Goal: Information Seeking & Learning: Learn about a topic

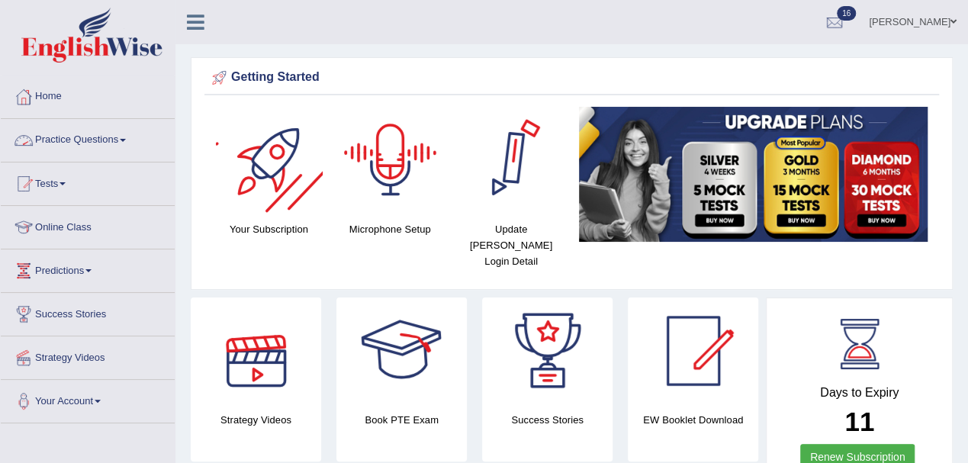
click at [64, 139] on link "Practice Questions" at bounding box center [88, 138] width 174 height 38
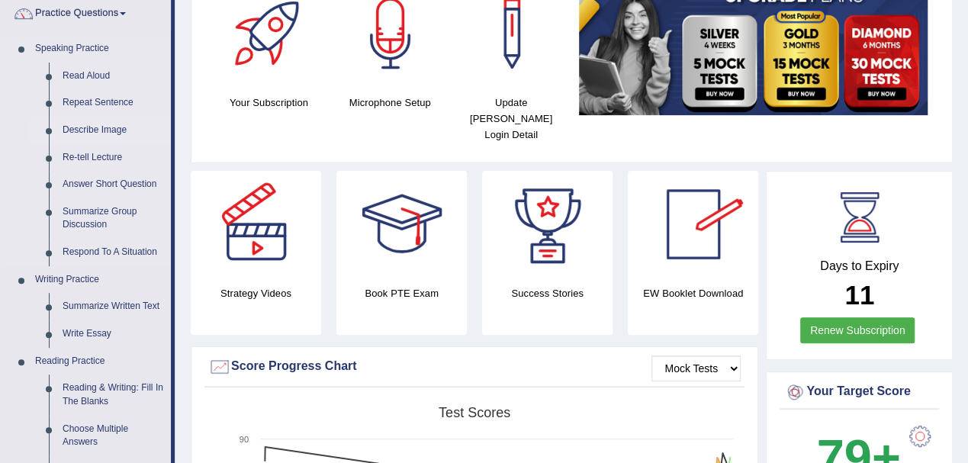
scroll to position [101, 0]
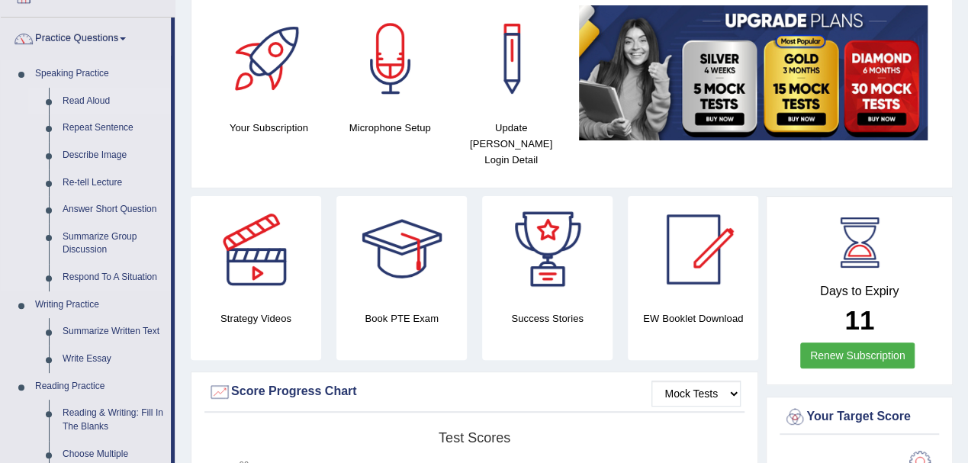
click at [93, 103] on link "Read Aloud" at bounding box center [113, 101] width 115 height 27
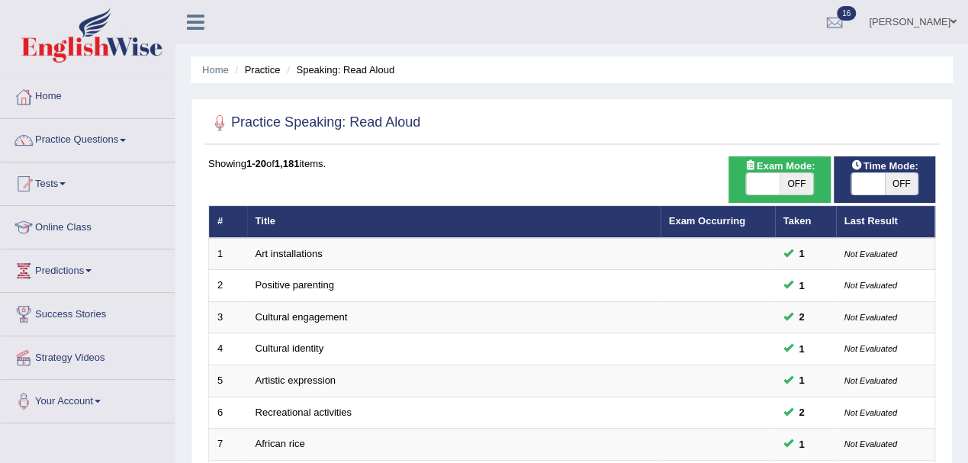
click at [899, 185] on span "OFF" at bounding box center [902, 183] width 34 height 21
checkbox input "true"
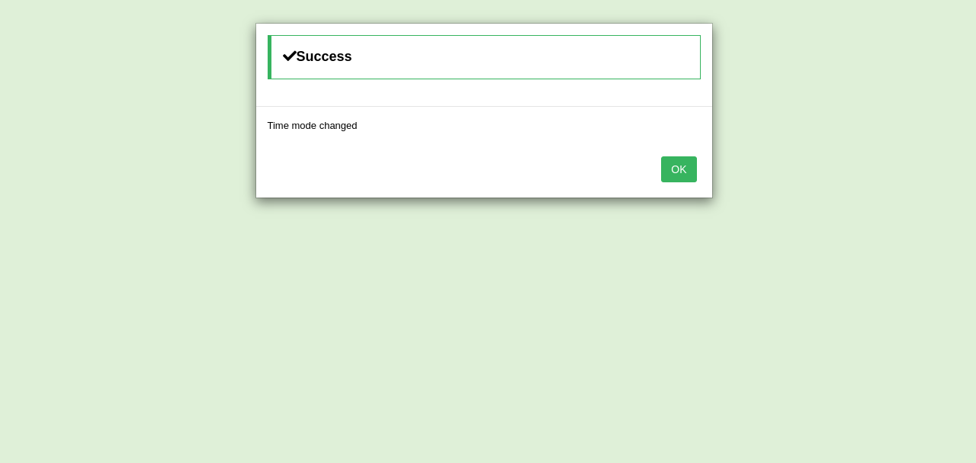
click at [677, 169] on button "OK" at bounding box center [678, 169] width 35 height 26
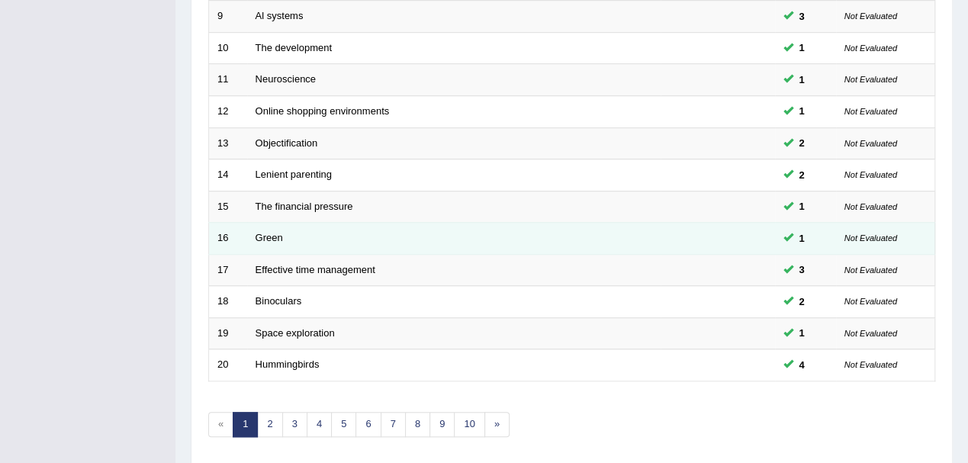
scroll to position [539, 0]
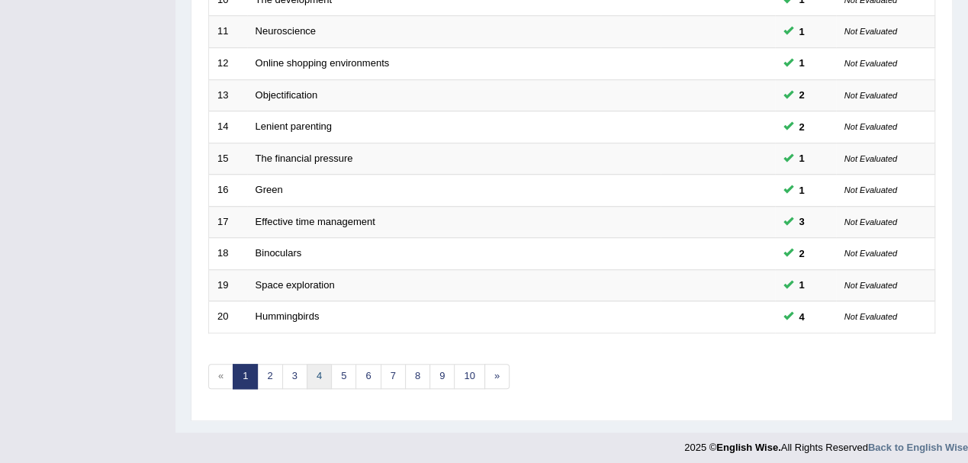
click at [317, 371] on link "4" at bounding box center [319, 376] width 25 height 25
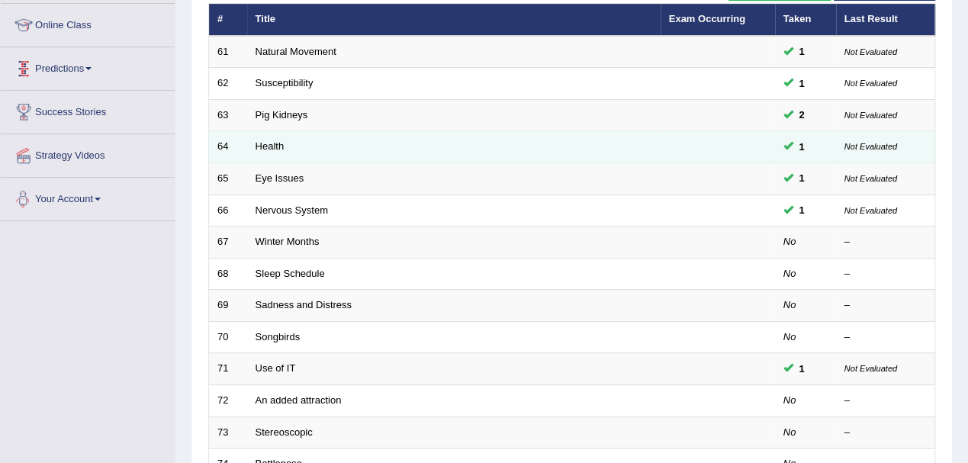
scroll to position [203, 0]
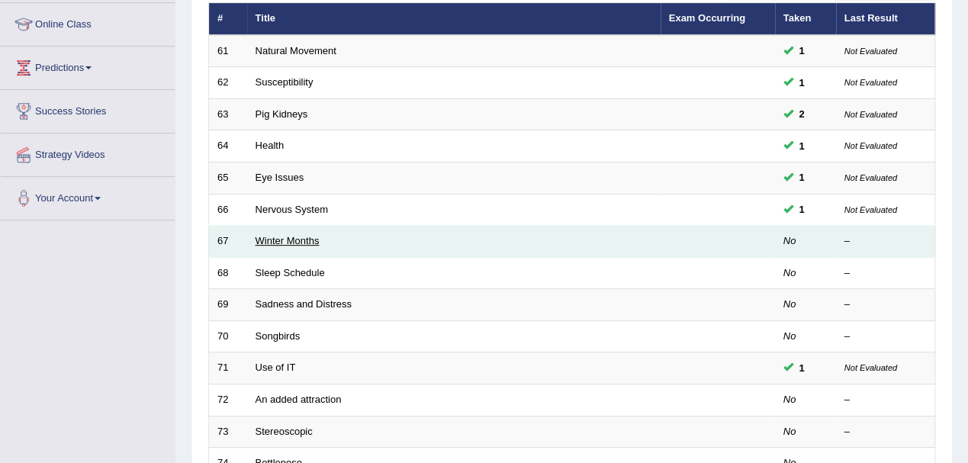
click at [285, 239] on link "Winter Months" at bounding box center [288, 240] width 64 height 11
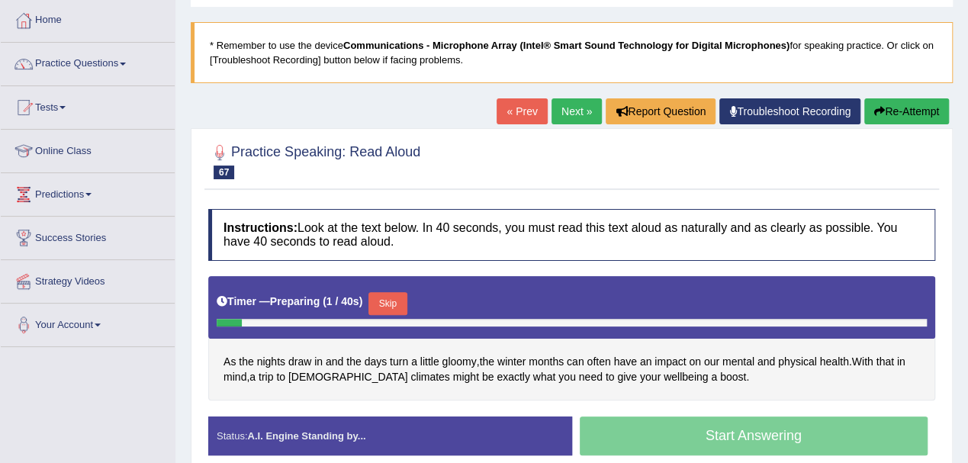
scroll to position [101, 0]
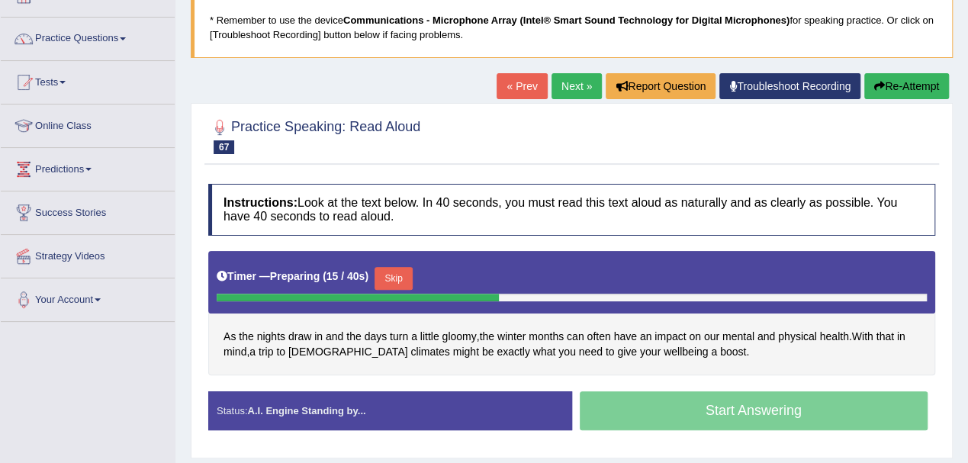
click at [924, 76] on button "Re-Attempt" at bounding box center [906, 86] width 85 height 26
click at [391, 276] on button "Skip" at bounding box center [394, 278] width 38 height 23
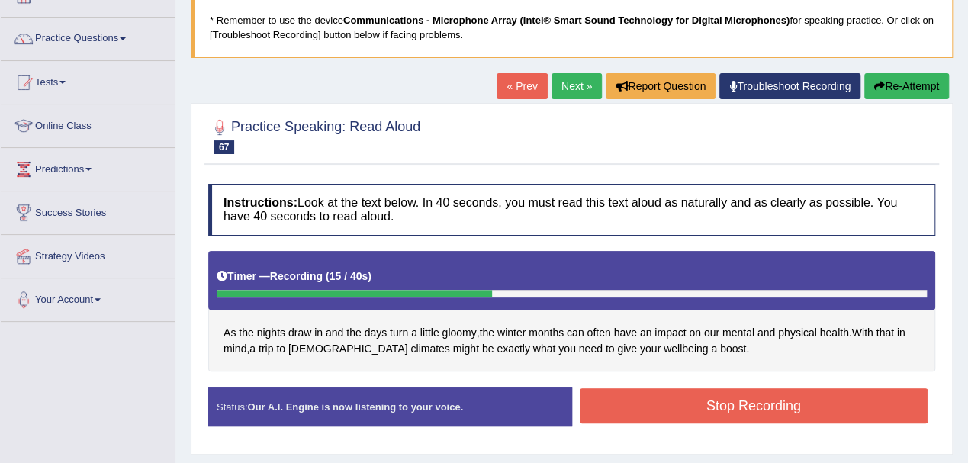
click at [760, 401] on button "Stop Recording" at bounding box center [754, 405] width 349 height 35
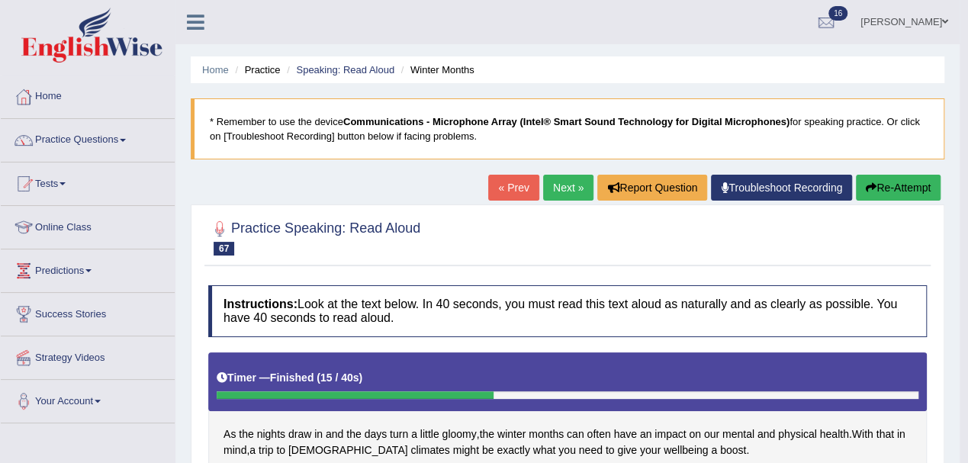
click at [571, 191] on link "Next »" at bounding box center [568, 188] width 50 height 26
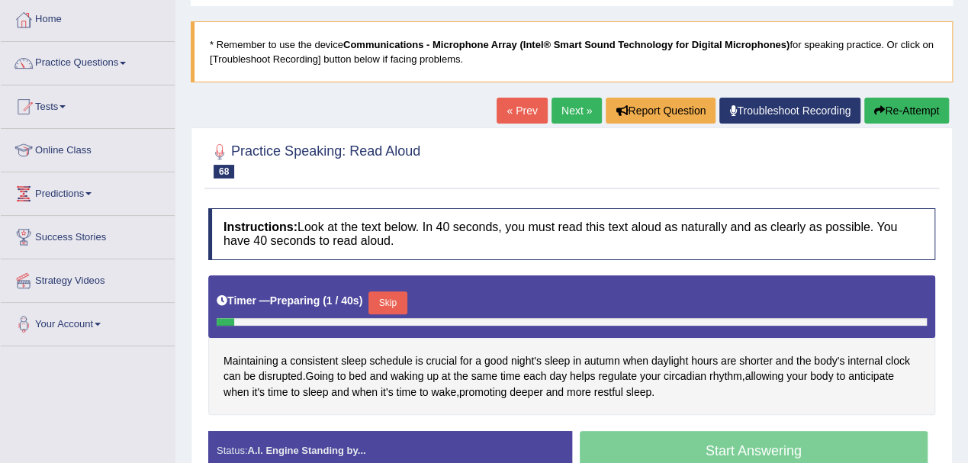
scroll to position [101, 0]
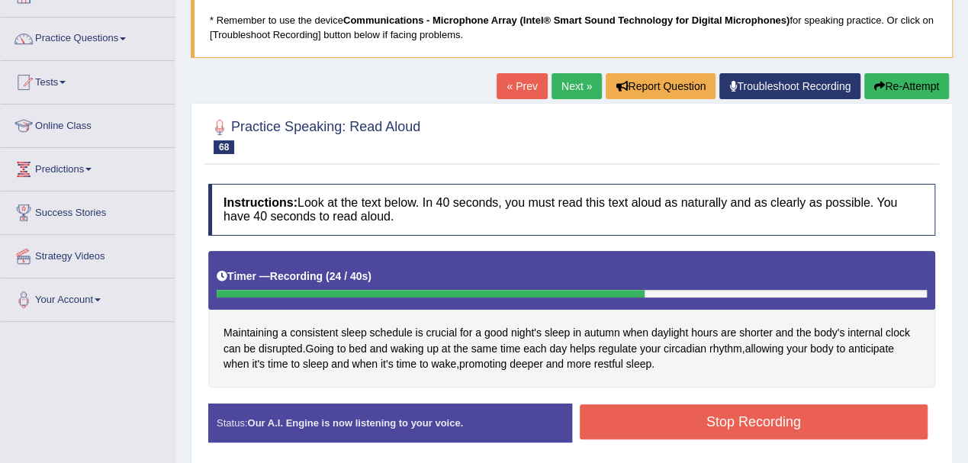
click at [750, 415] on button "Stop Recording" at bounding box center [754, 421] width 349 height 35
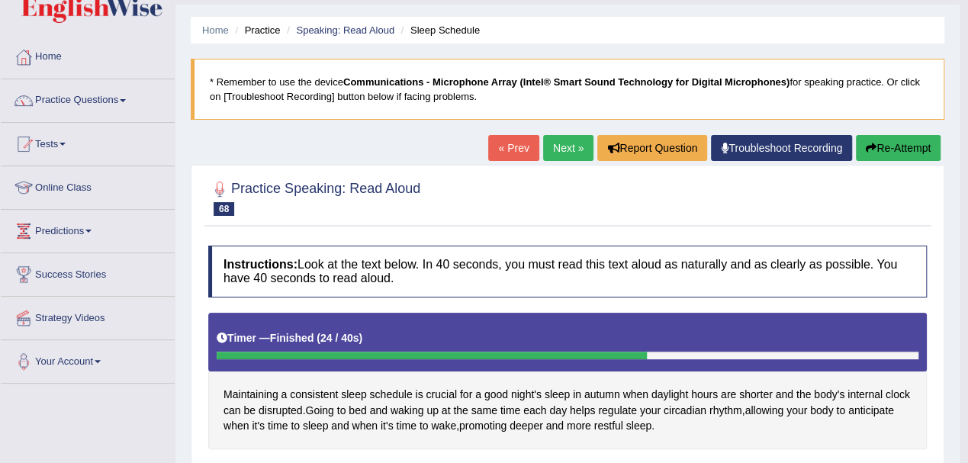
scroll to position [0, 0]
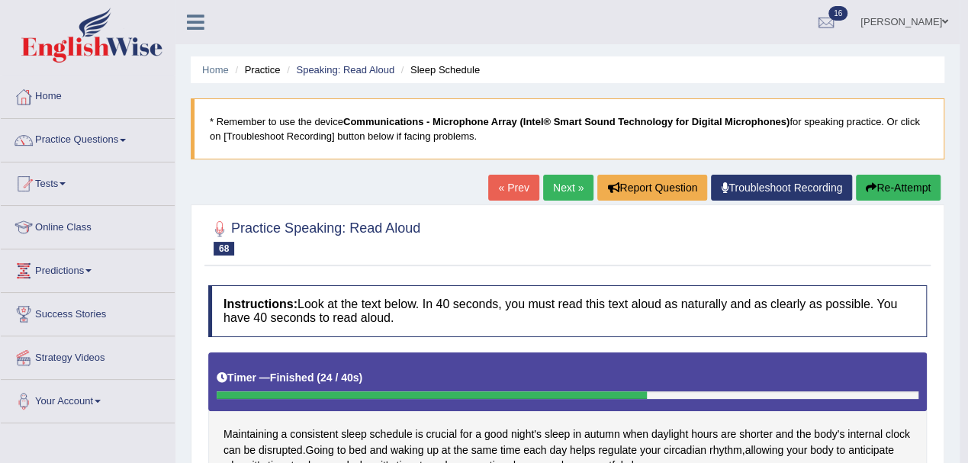
click at [92, 140] on link "Practice Questions" at bounding box center [88, 138] width 174 height 38
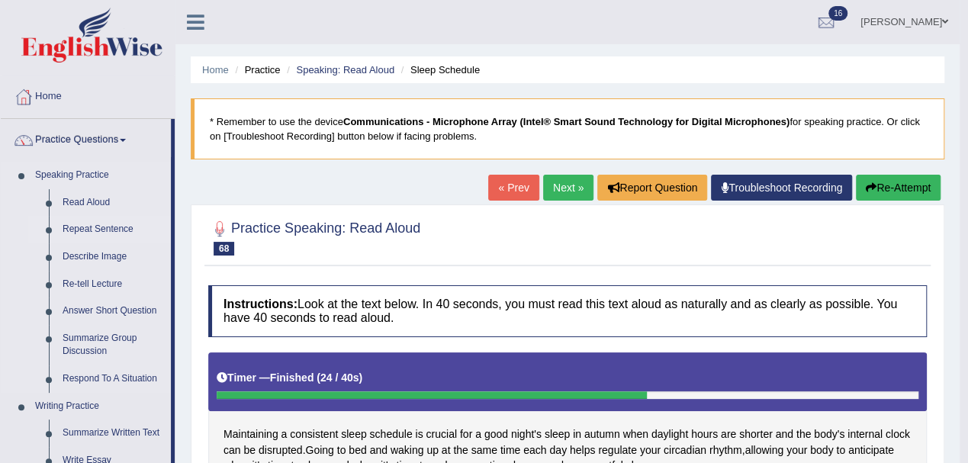
click at [92, 224] on link "Repeat Sentence" at bounding box center [113, 229] width 115 height 27
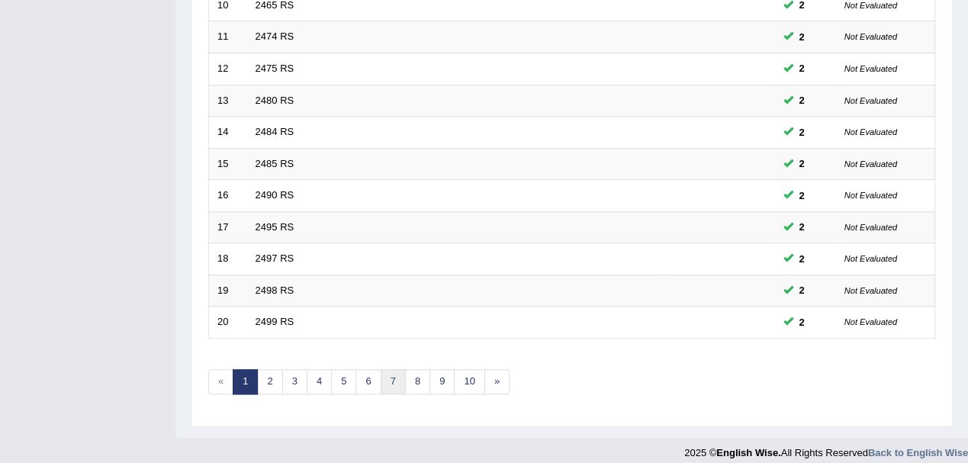
click at [381, 372] on link "7" at bounding box center [393, 381] width 25 height 25
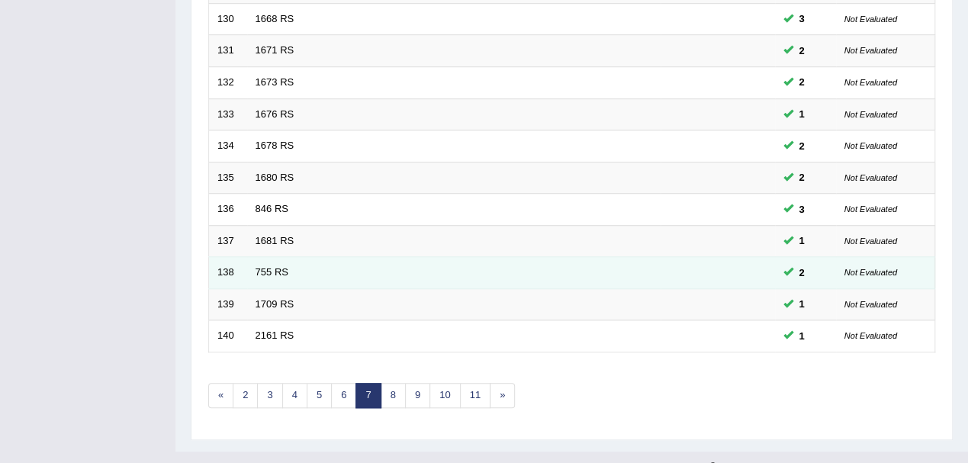
scroll to position [539, 0]
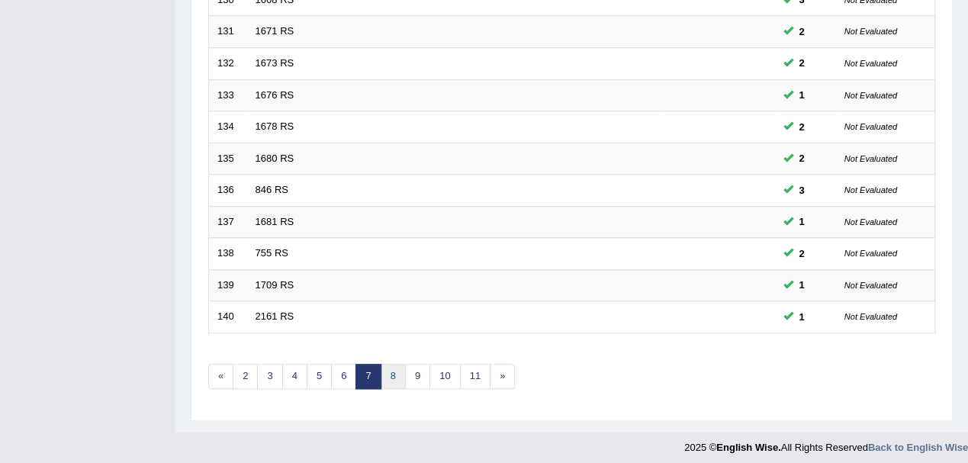
click at [395, 369] on link "8" at bounding box center [393, 376] width 25 height 25
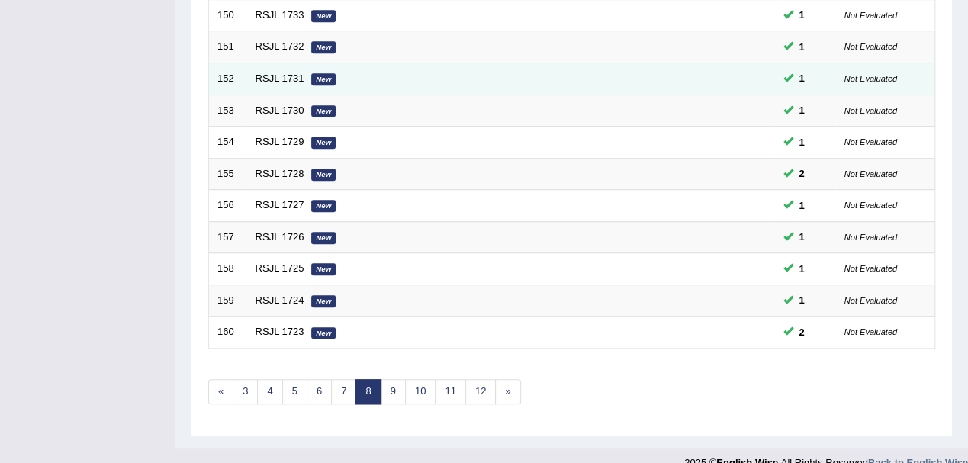
scroll to position [539, 0]
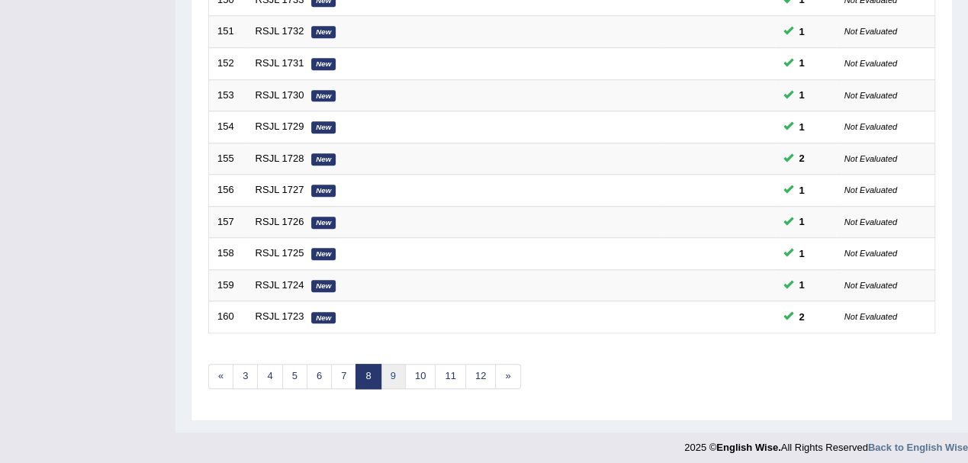
click at [392, 365] on link "9" at bounding box center [393, 376] width 25 height 25
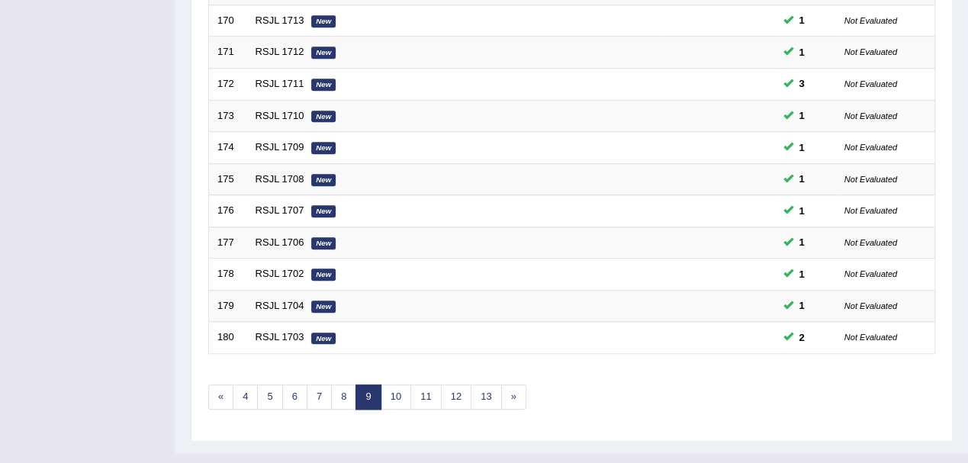
scroll to position [539, 0]
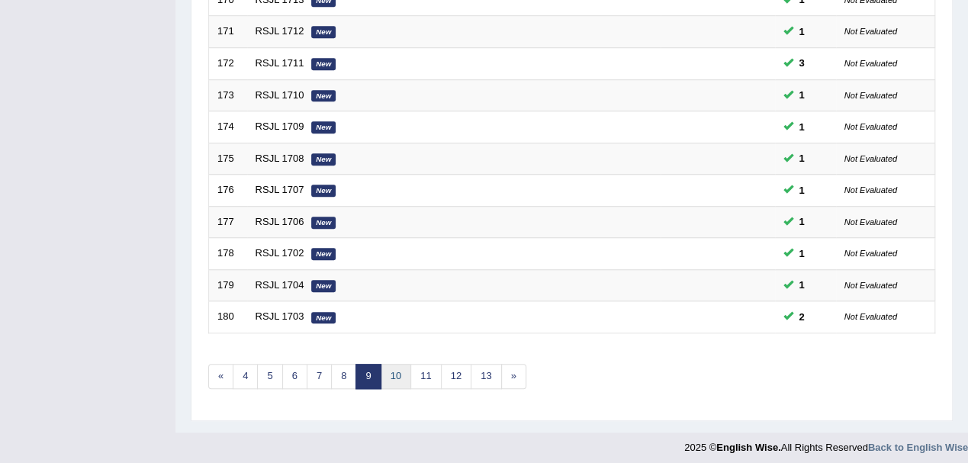
click at [392, 365] on link "10" at bounding box center [396, 376] width 31 height 25
click at [397, 376] on link "11" at bounding box center [401, 376] width 31 height 25
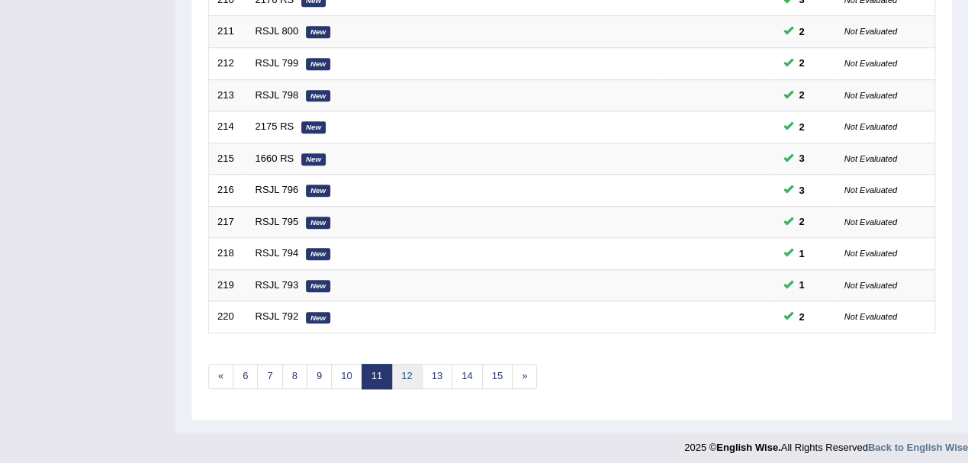
click at [412, 369] on link "12" at bounding box center [406, 376] width 31 height 25
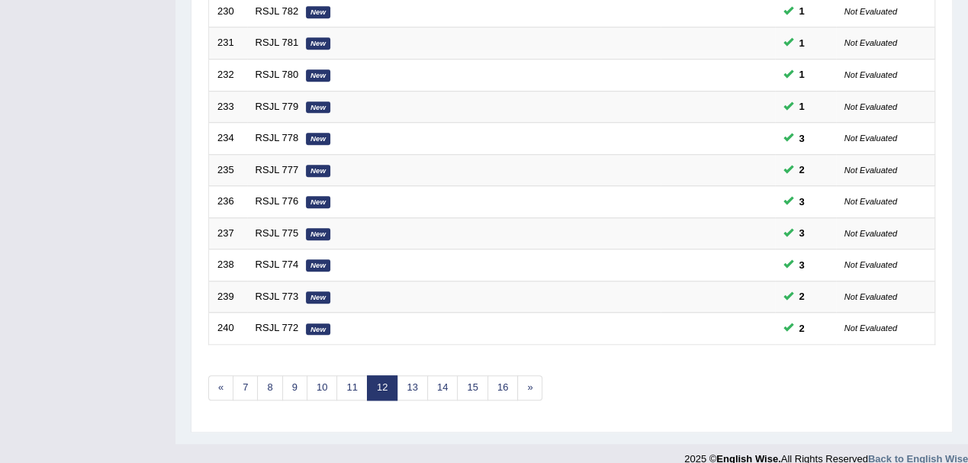
scroll to position [539, 0]
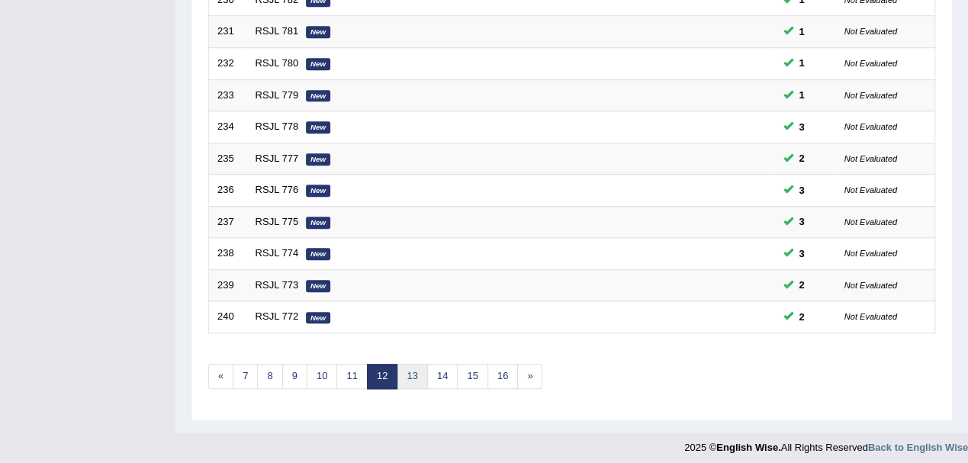
click at [411, 378] on link "13" at bounding box center [412, 376] width 31 height 25
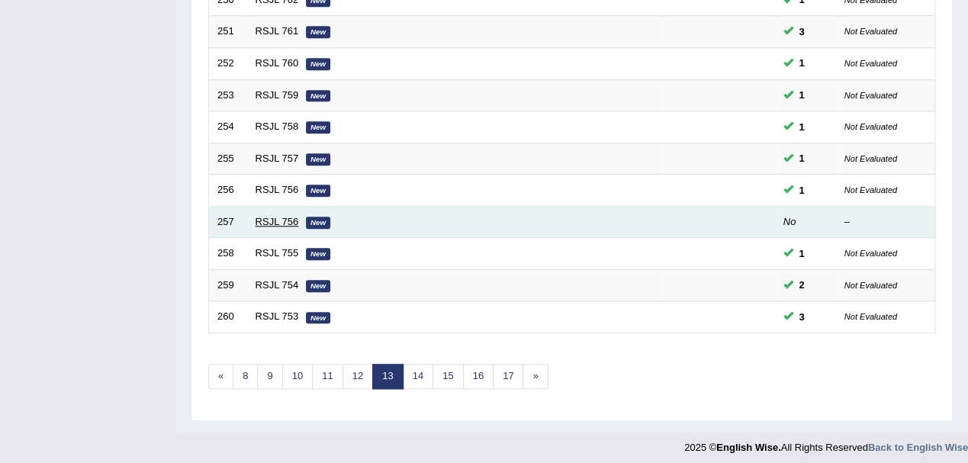
click at [272, 216] on link "RSJL 756" at bounding box center [277, 221] width 43 height 11
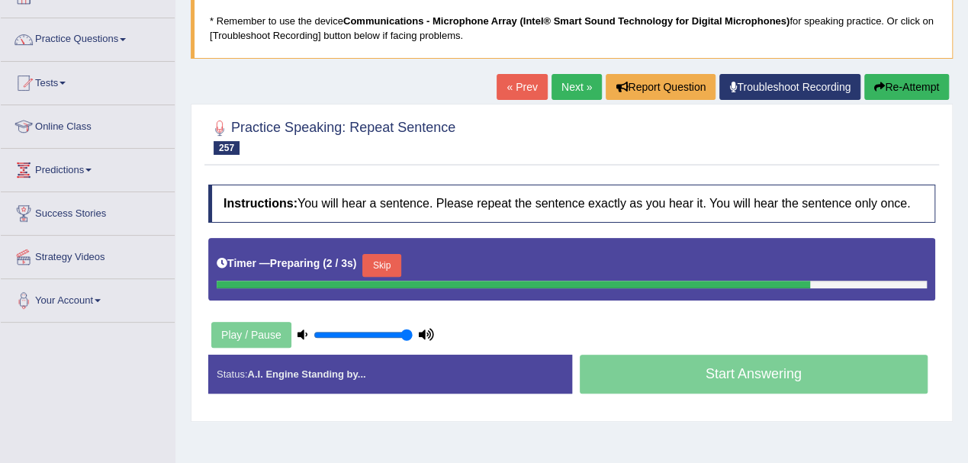
scroll to position [203, 0]
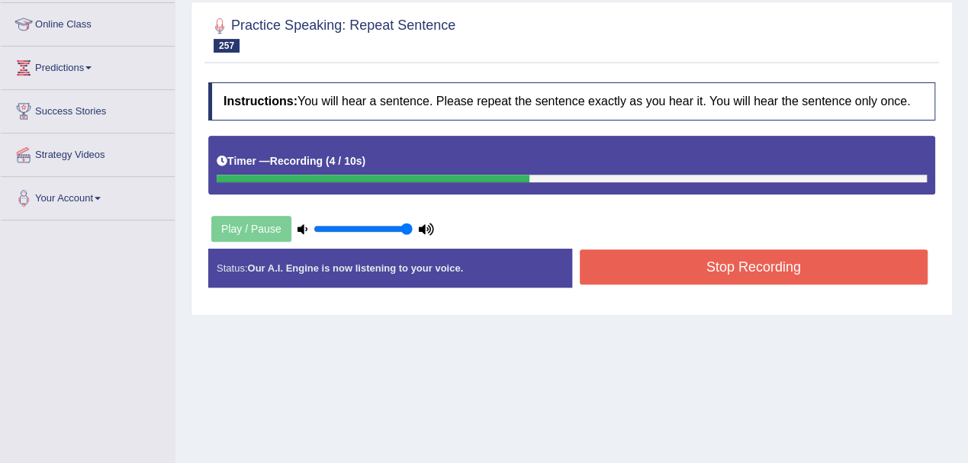
click at [714, 259] on button "Stop Recording" at bounding box center [754, 266] width 349 height 35
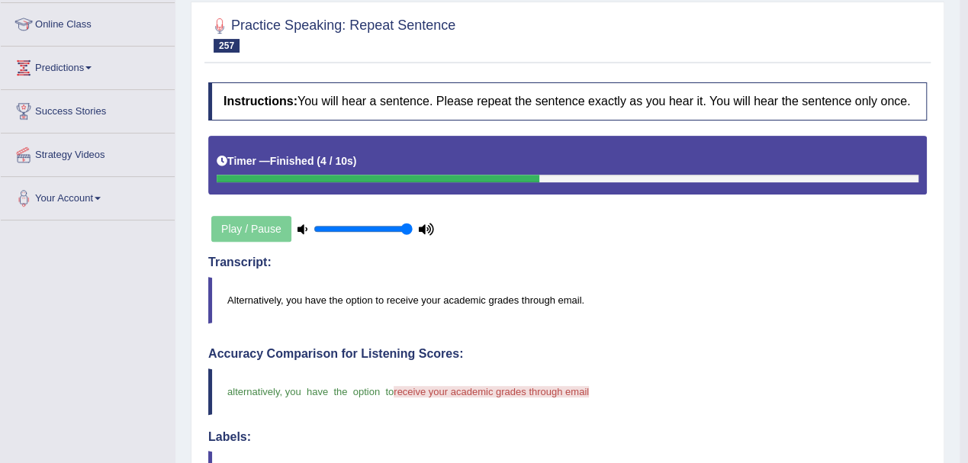
scroll to position [0, 0]
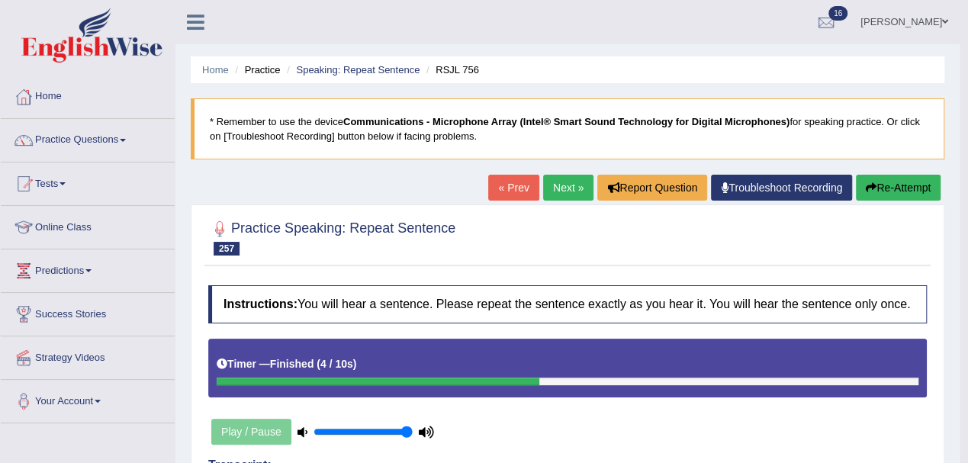
click at [903, 180] on button "Re-Attempt" at bounding box center [898, 188] width 85 height 26
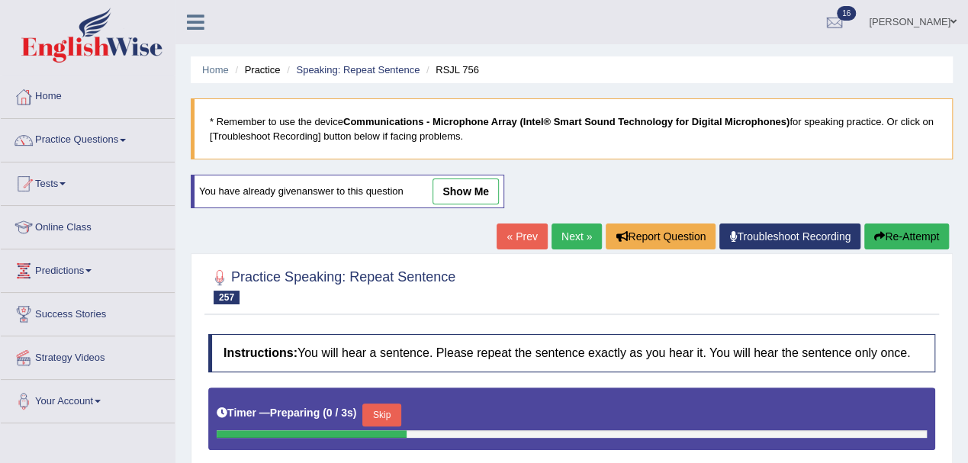
scroll to position [203, 0]
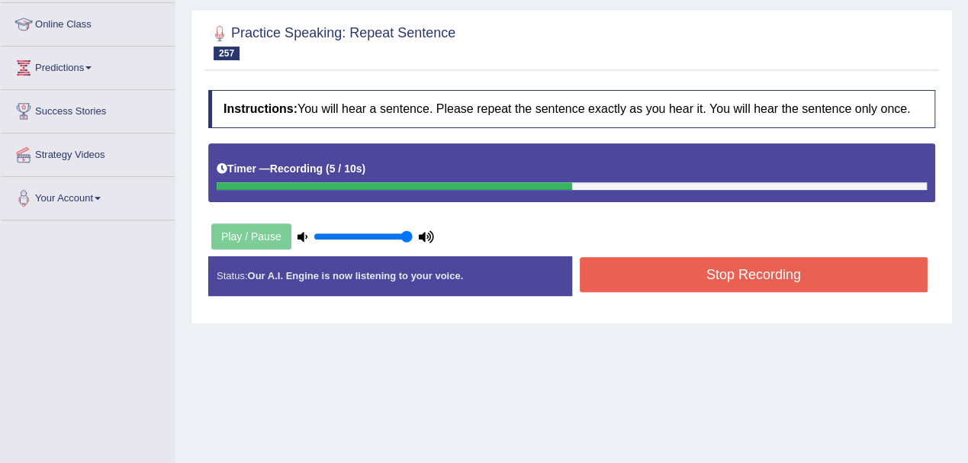
click at [670, 273] on button "Stop Recording" at bounding box center [754, 274] width 349 height 35
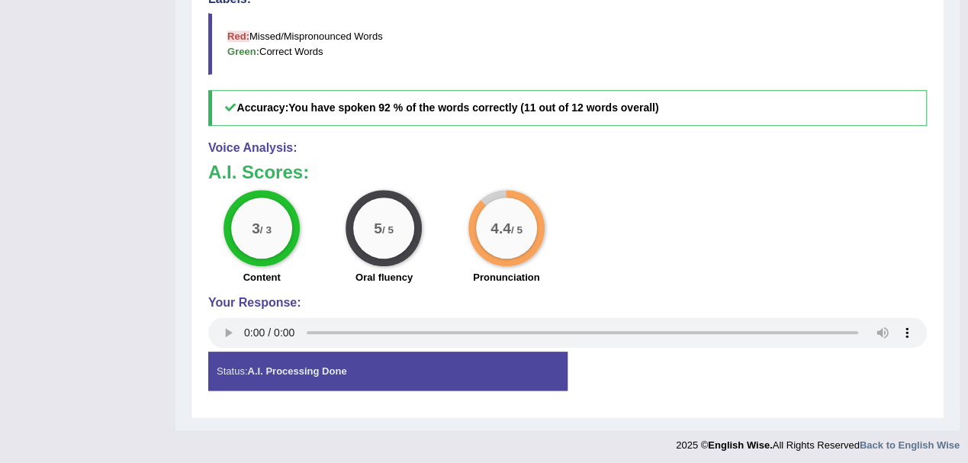
scroll to position [140, 0]
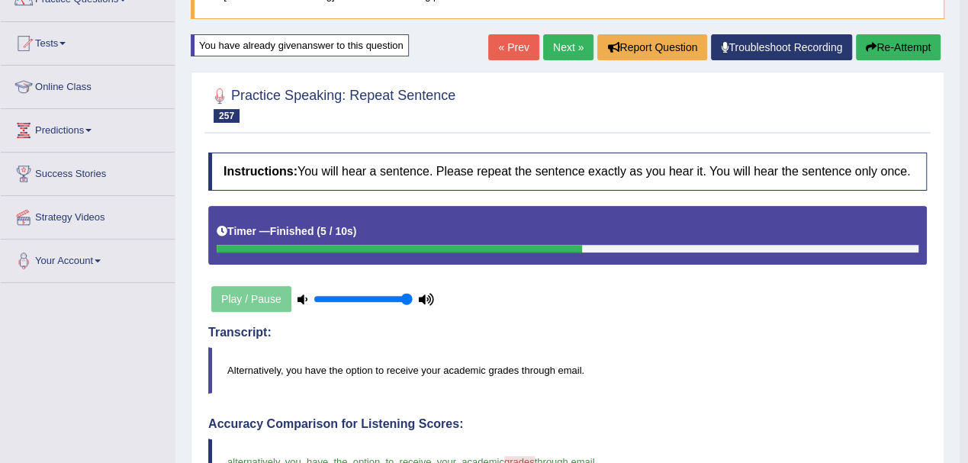
click at [571, 52] on link "Next »" at bounding box center [568, 47] width 50 height 26
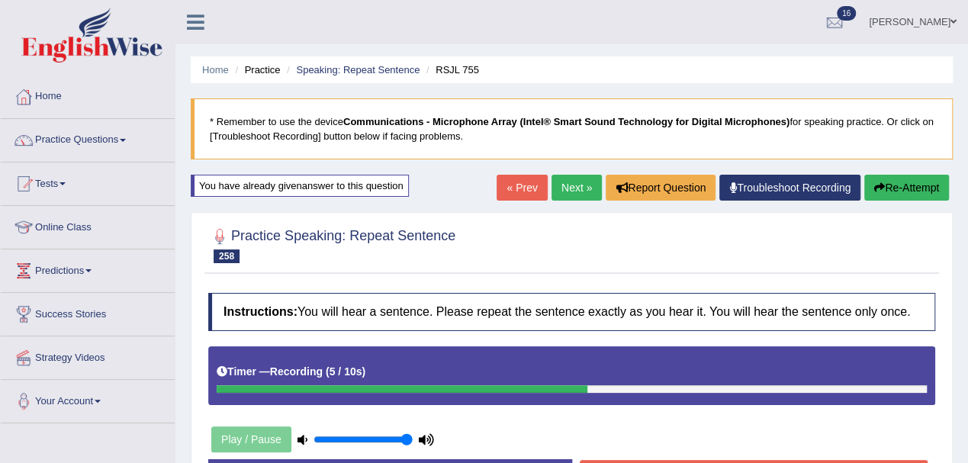
scroll to position [203, 0]
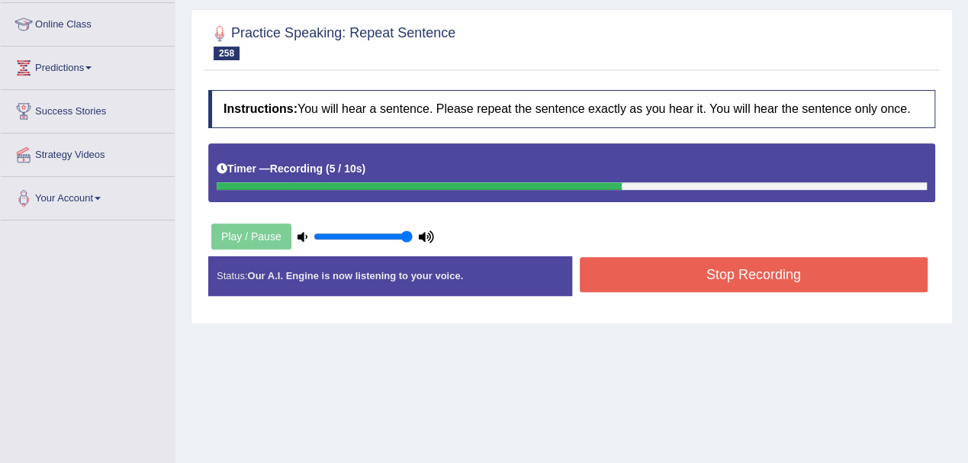
click at [670, 266] on button "Stop Recording" at bounding box center [754, 274] width 349 height 35
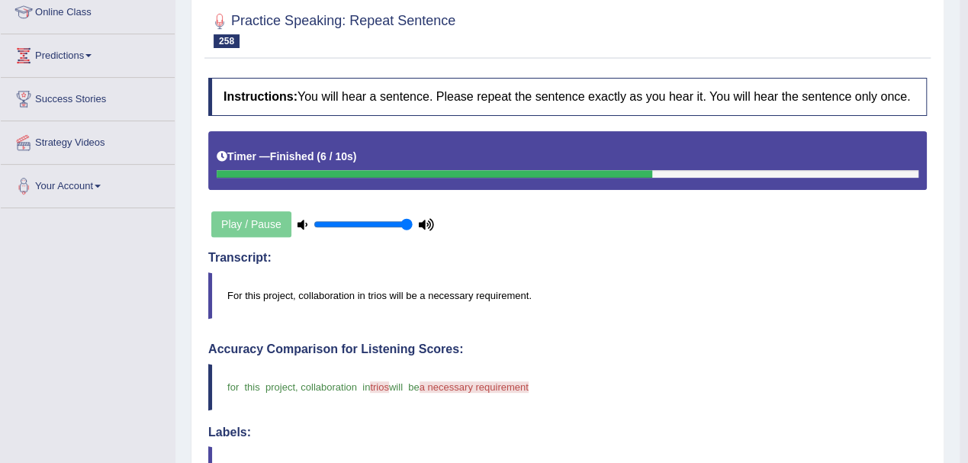
scroll to position [140, 0]
